Goal: Task Accomplishment & Management: Use online tool/utility

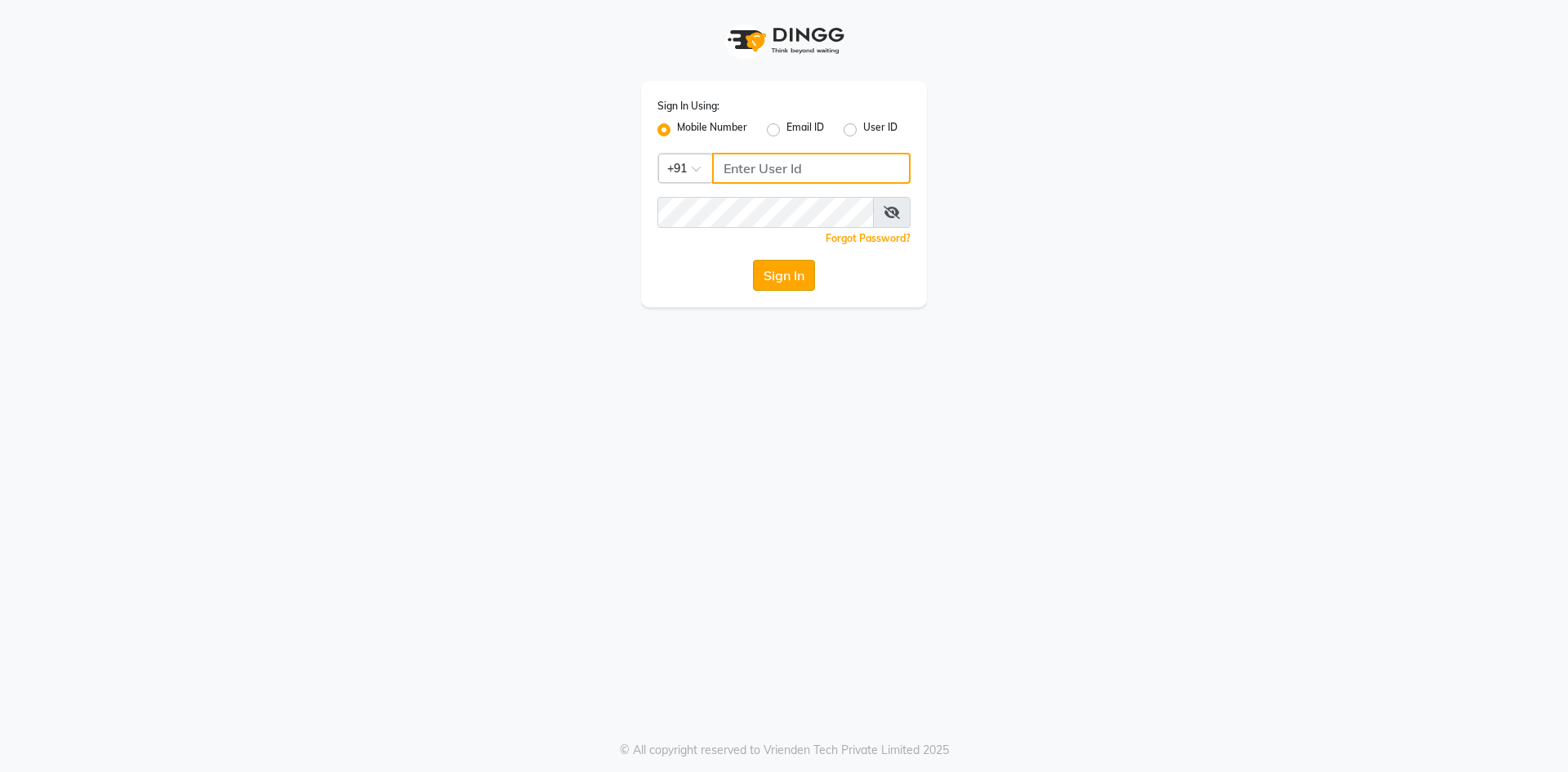
type input "9175267929"
click at [767, 261] on button "Sign In" at bounding box center [784, 275] width 62 height 31
